Goal: Obtain resource: Obtain resource

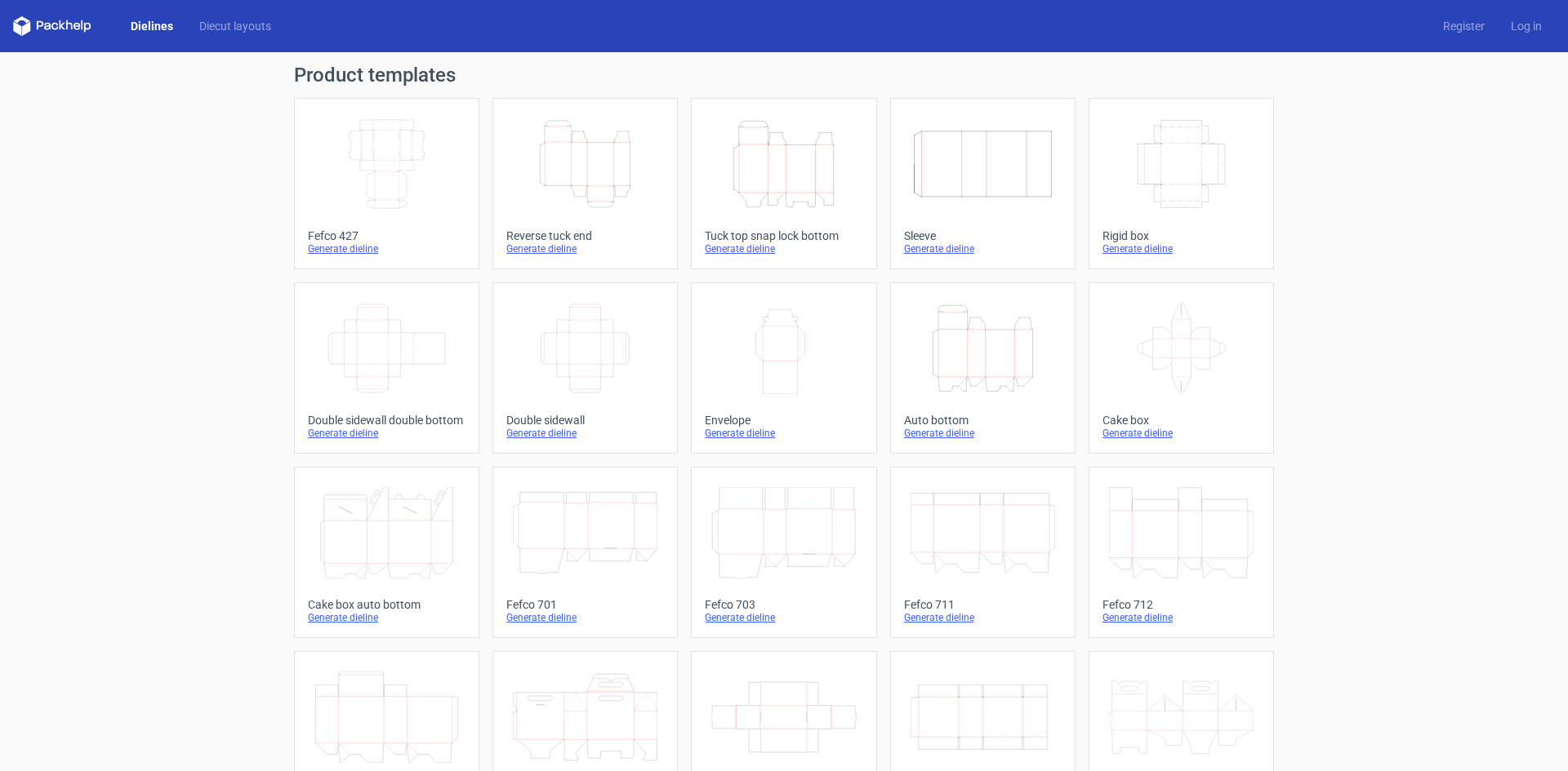
click at [983, 293] on link "Height Depth Width Auto bottom Generate dieline" at bounding box center [982, 368] width 186 height 172
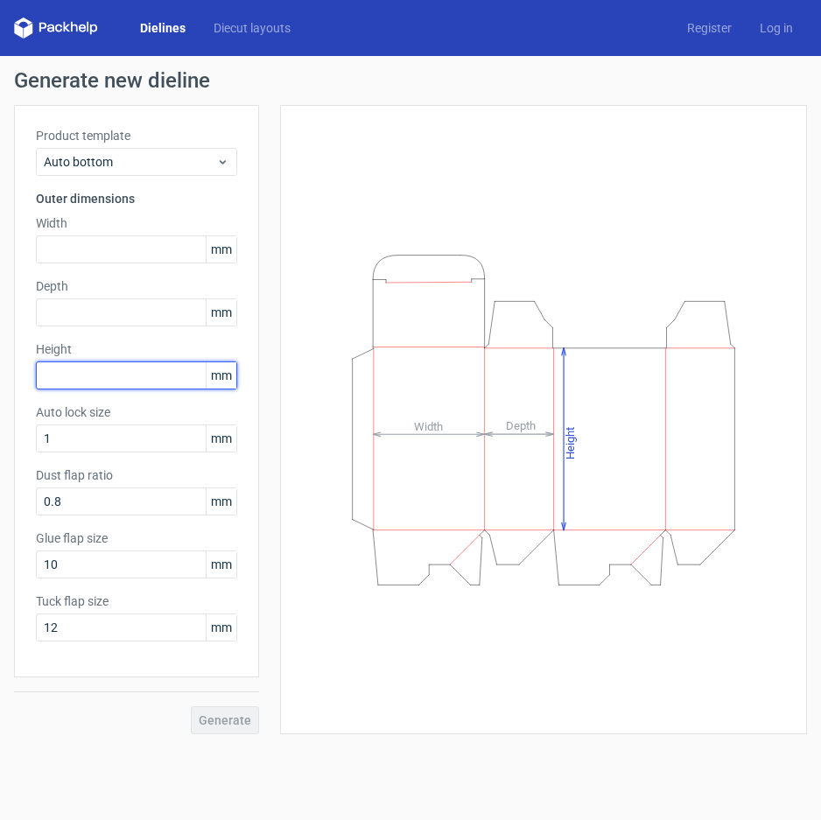
click at [65, 374] on input "text" at bounding box center [136, 376] width 201 height 28
type input "165"
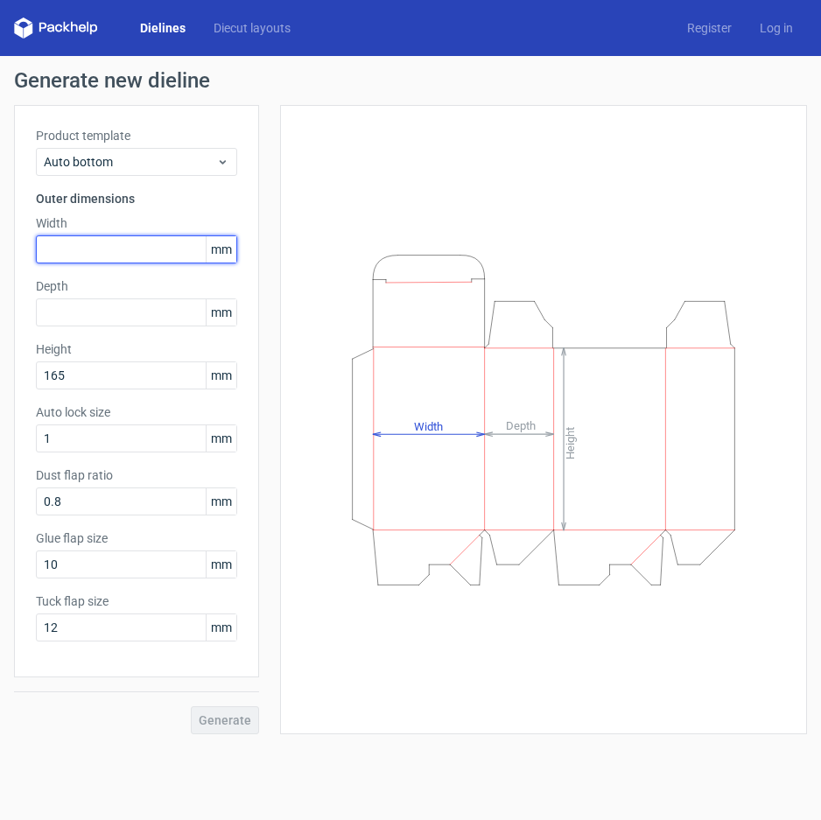
click at [68, 256] on input "text" at bounding box center [136, 250] width 201 height 28
type input "140"
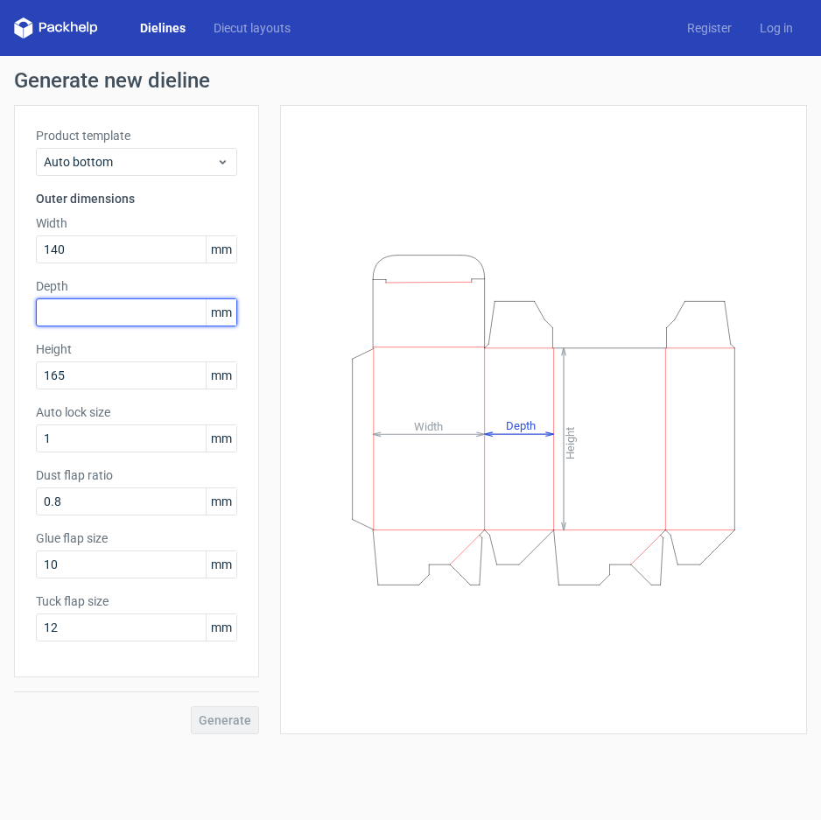
click at [114, 304] on input "text" at bounding box center [136, 313] width 201 height 28
type input "140"
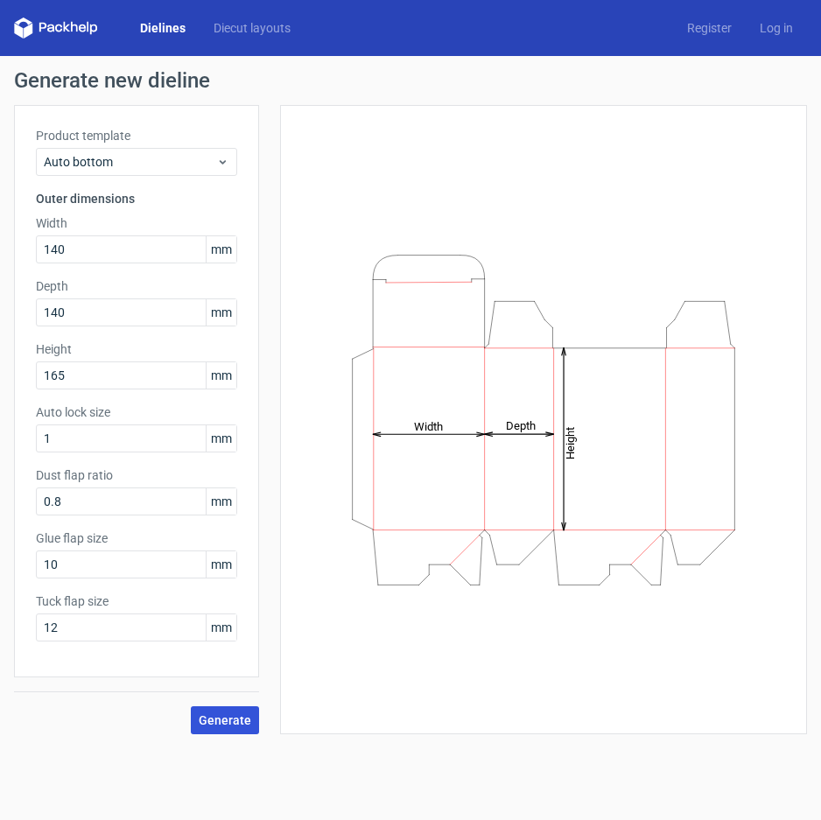
click at [219, 726] on span "Generate" at bounding box center [225, 720] width 53 height 12
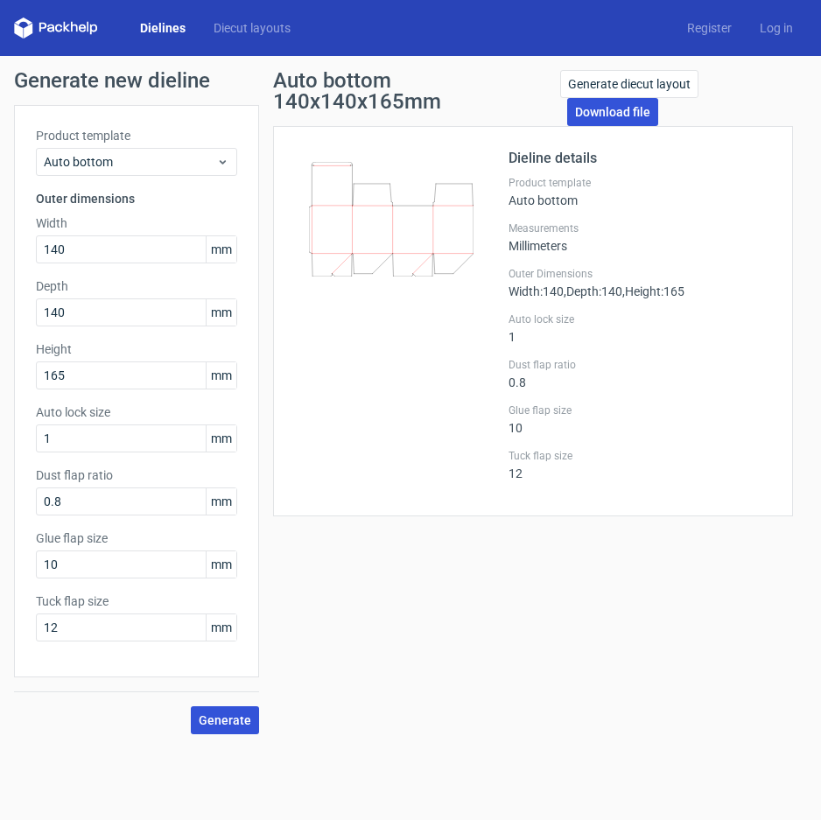
click at [604, 115] on link "Download file" at bounding box center [612, 112] width 91 height 28
